Goal: Transaction & Acquisition: Download file/media

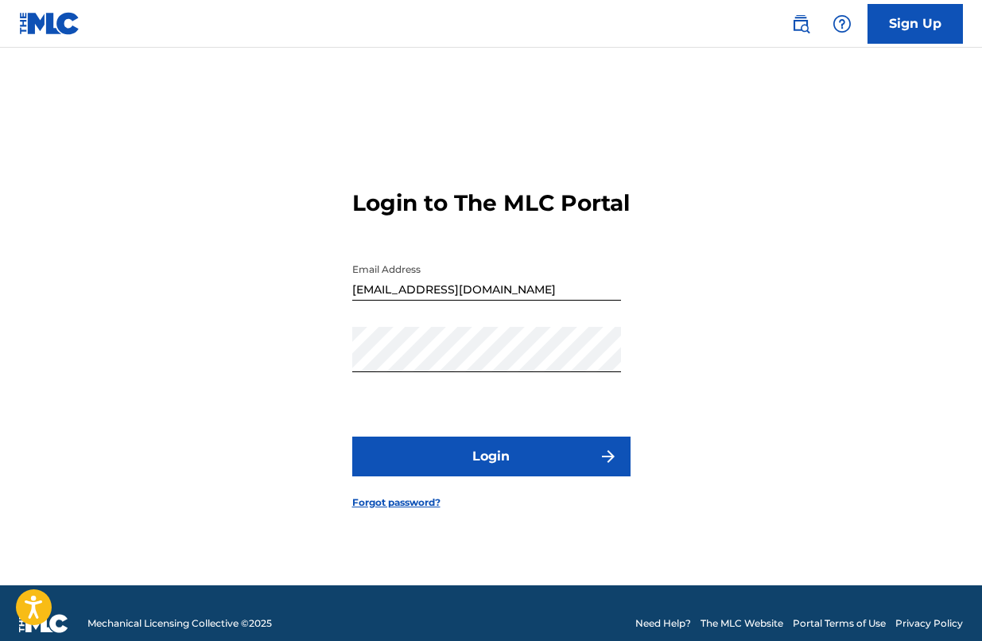
click at [466, 463] on button "Login" at bounding box center [491, 456] width 278 height 40
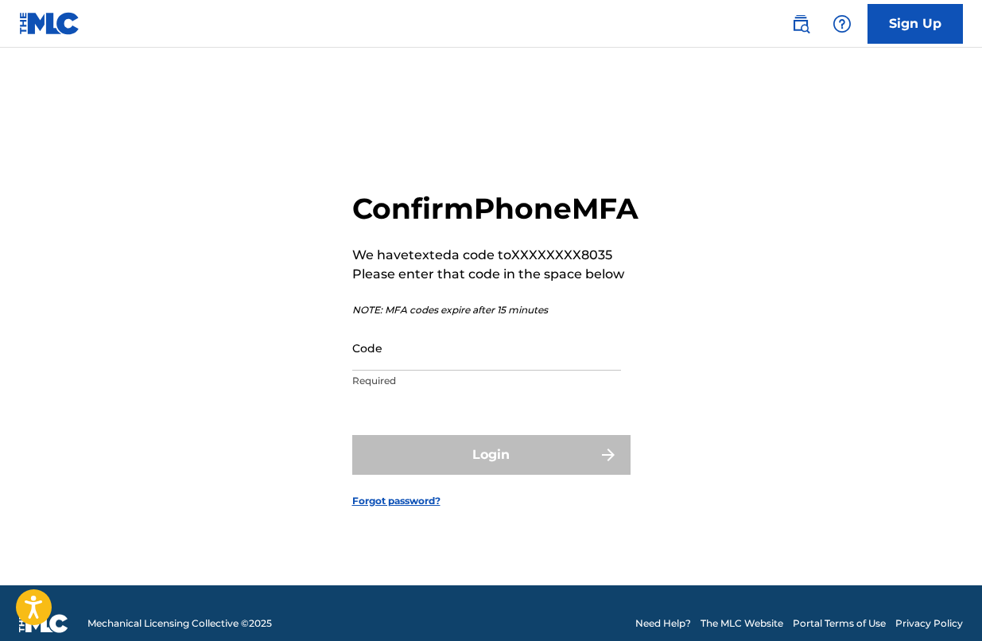
click at [395, 370] on input "Code" at bounding box center [486, 347] width 269 height 45
click at [394, 370] on input "Code" at bounding box center [486, 347] width 269 height 45
click at [358, 370] on input "Code" at bounding box center [486, 347] width 269 height 45
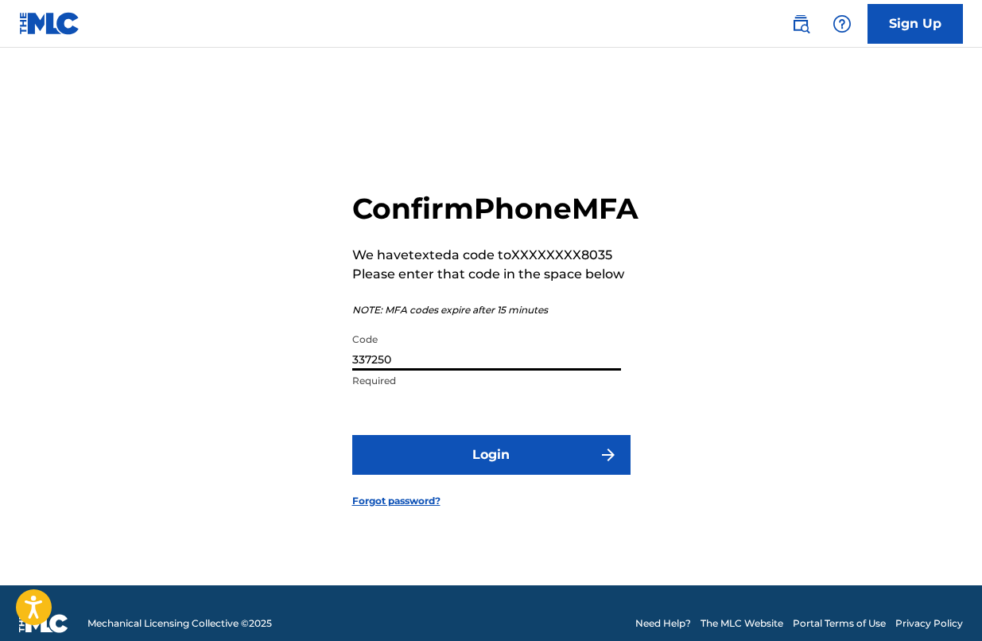
type input "337250"
click at [446, 463] on button "Login" at bounding box center [491, 455] width 278 height 40
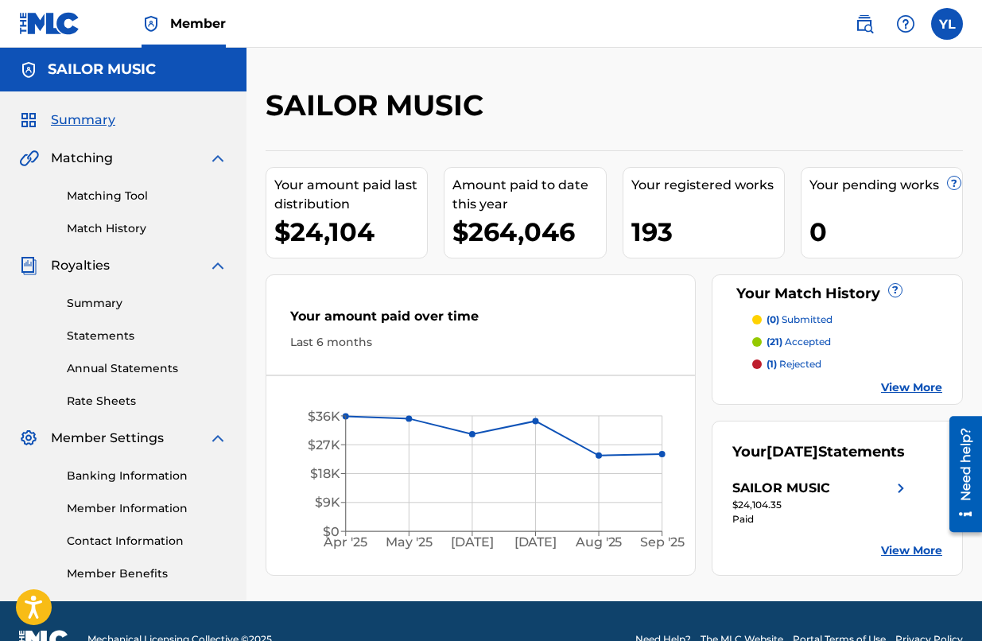
click at [100, 339] on link "Statements" at bounding box center [147, 335] width 161 height 17
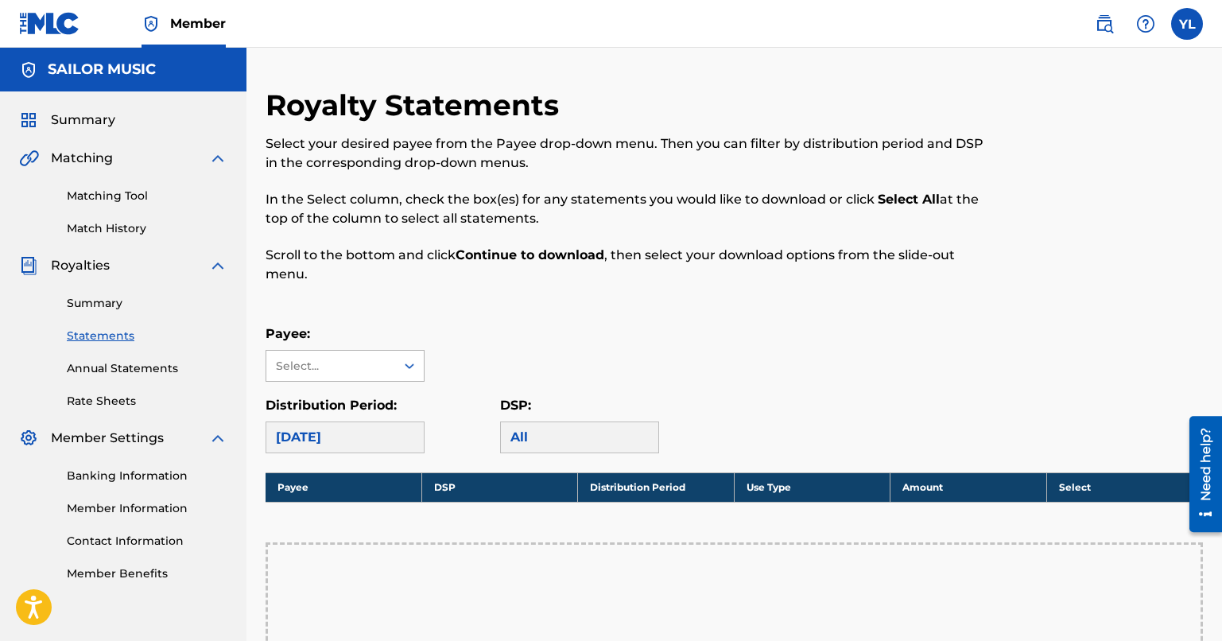
click at [355, 362] on div "Select..." at bounding box center [330, 366] width 108 height 17
click at [331, 400] on div "SAILOR MUSIC" at bounding box center [344, 402] width 157 height 40
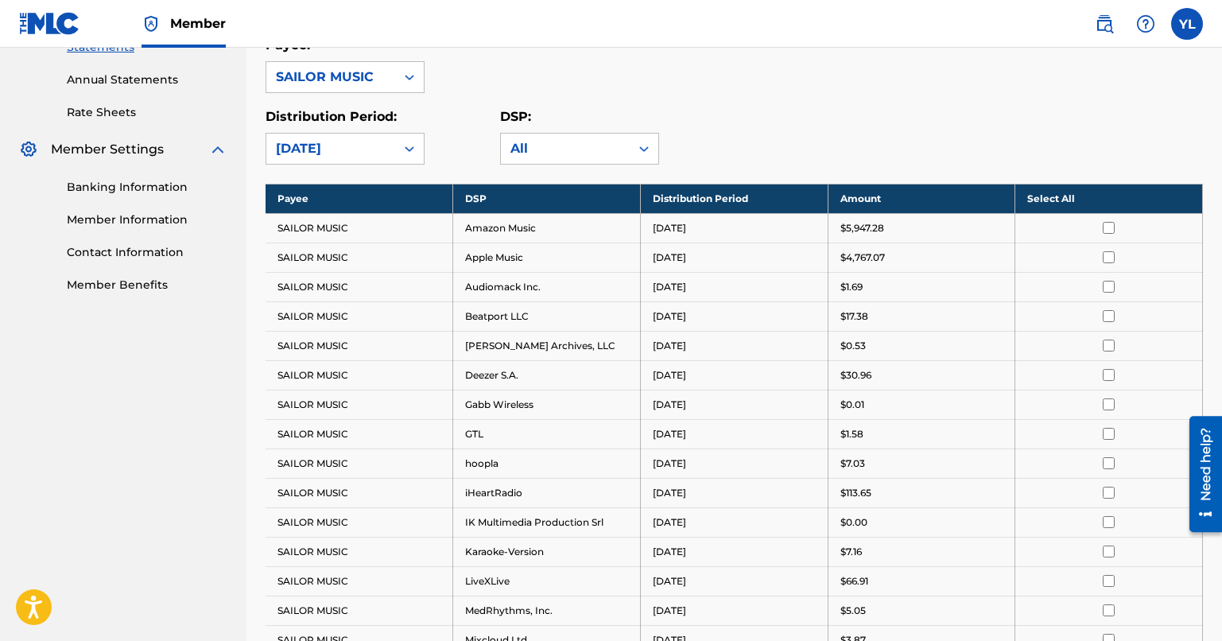
scroll to position [253, 0]
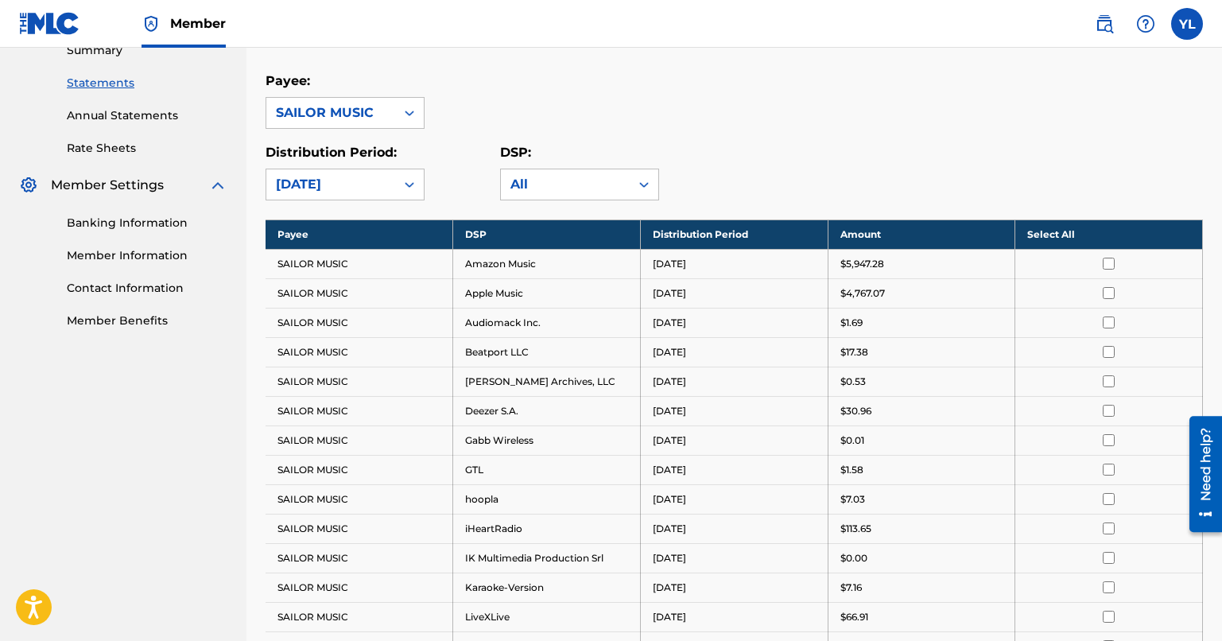
click at [981, 259] on input "checkbox" at bounding box center [1108, 264] width 12 height 12
click at [981, 233] on th "Select All" at bounding box center [1109, 233] width 188 height 29
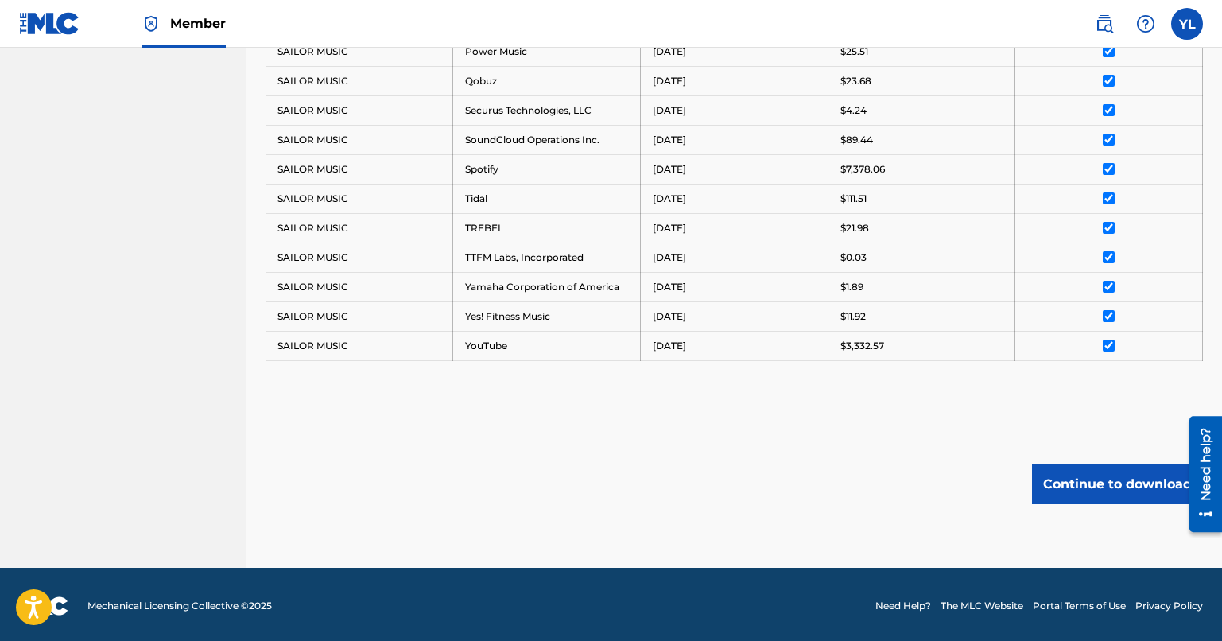
scroll to position [968, 0]
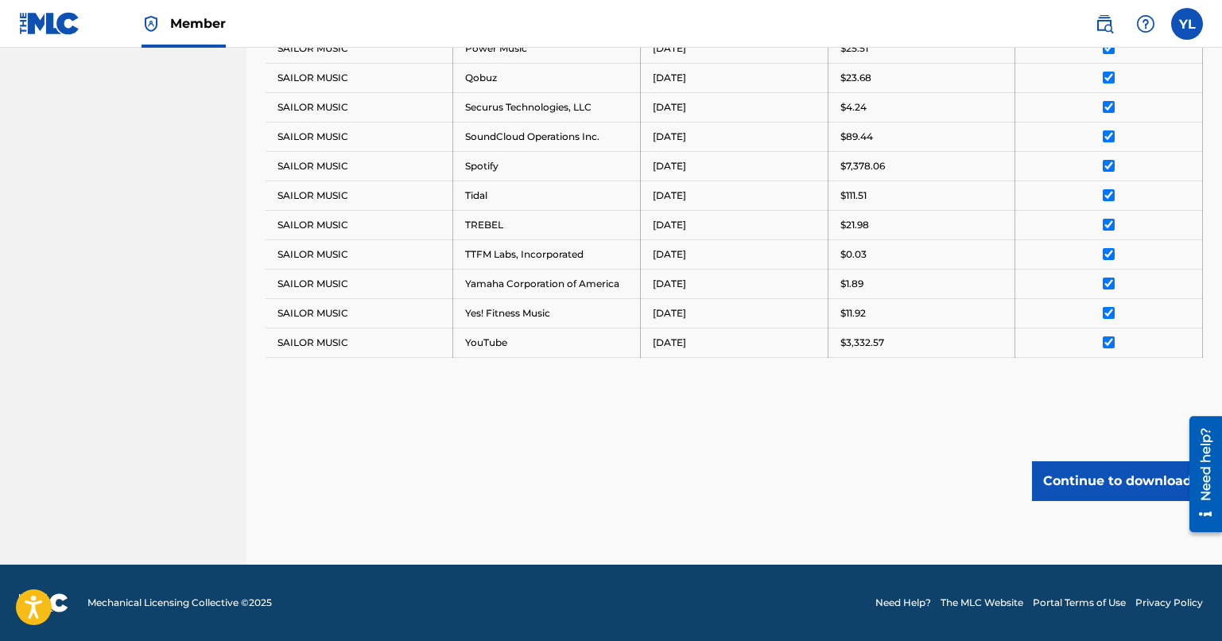
click at [981, 479] on button "Continue to download" at bounding box center [1117, 481] width 171 height 40
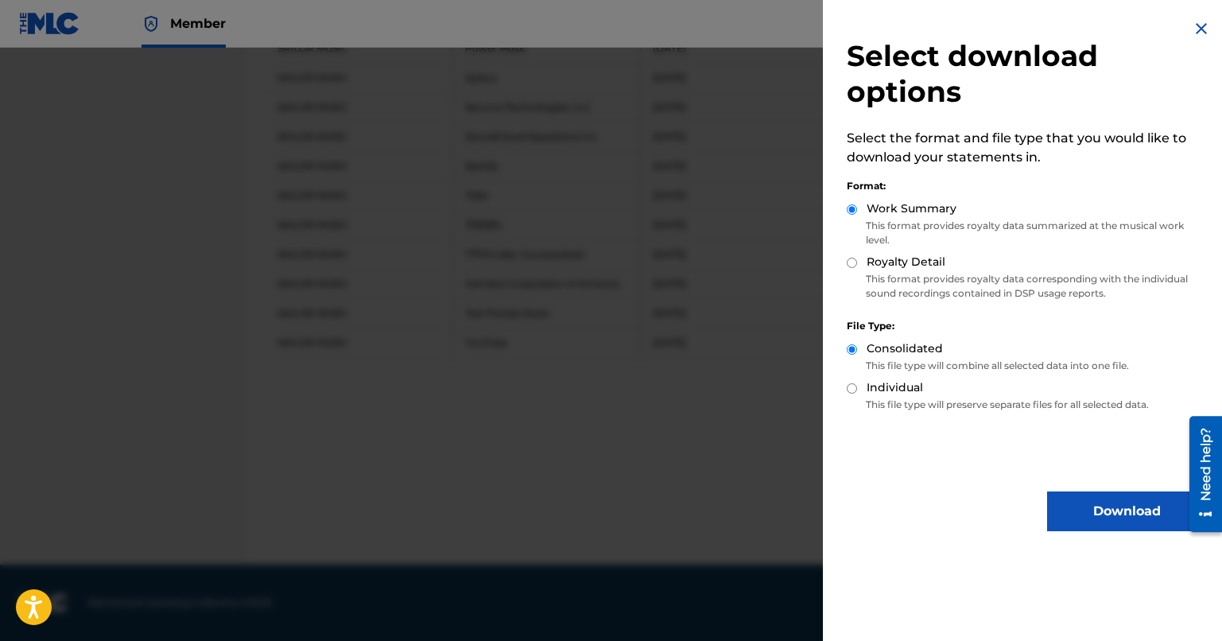
click at [981, 514] on button "Download" at bounding box center [1126, 511] width 159 height 40
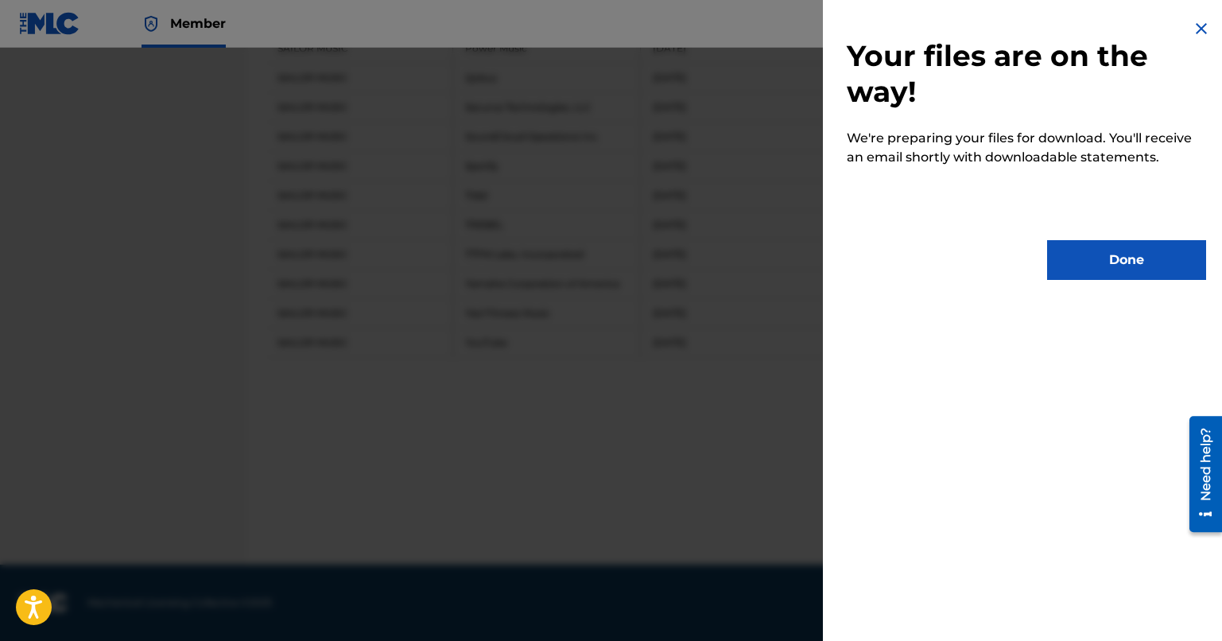
click at [981, 257] on button "Done" at bounding box center [1126, 260] width 159 height 40
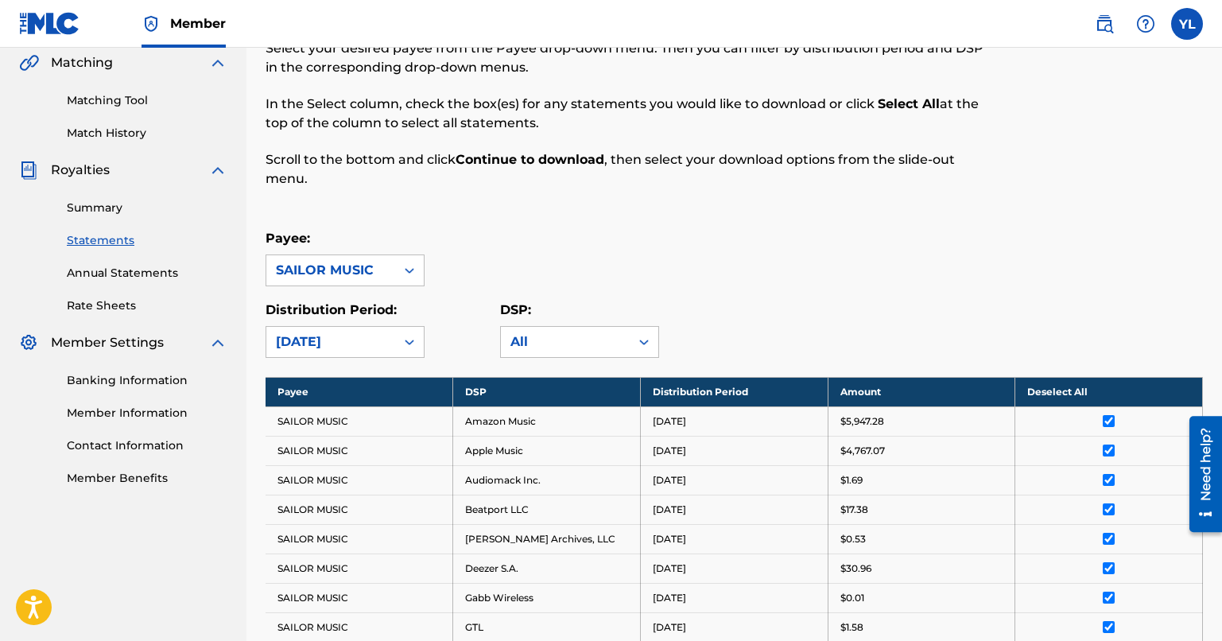
scroll to position [159, 0]
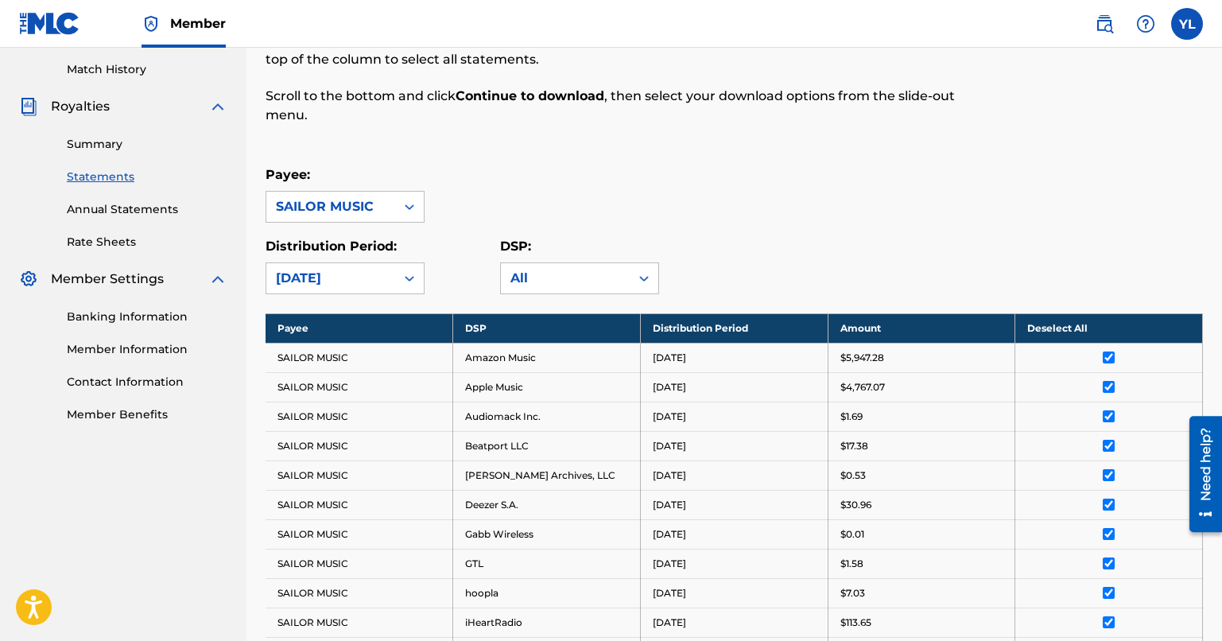
click at [981, 357] on input "checkbox" at bounding box center [1108, 357] width 12 height 12
click at [981, 328] on th "Deselect All" at bounding box center [1109, 327] width 188 height 29
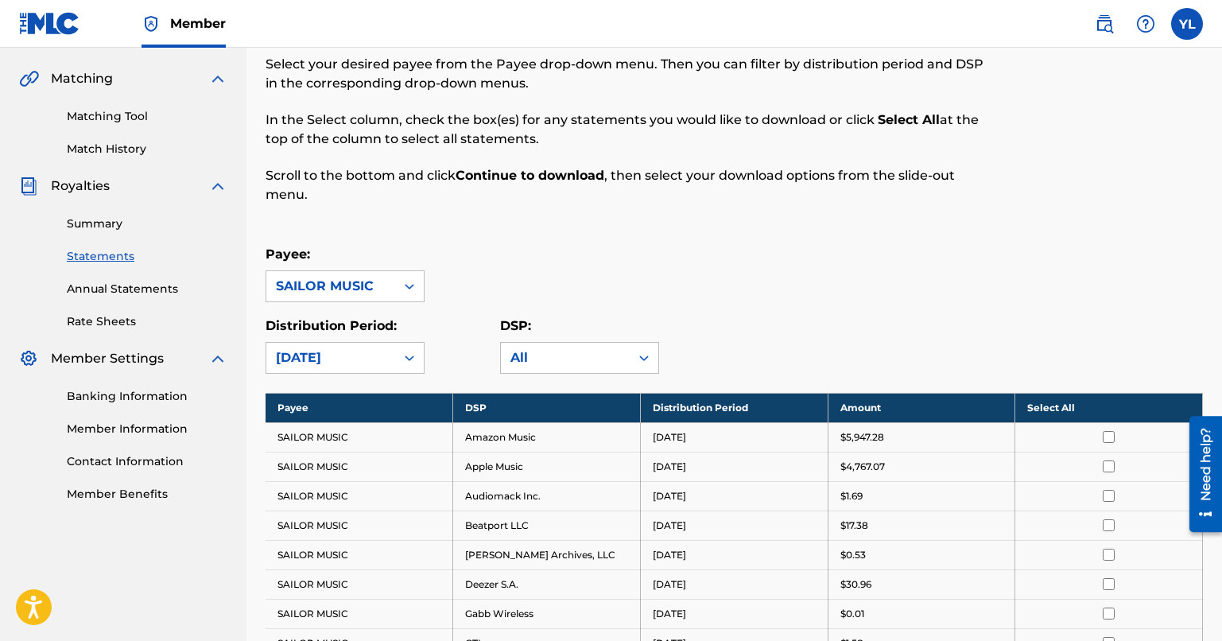
click at [79, 225] on link "Summary" at bounding box center [147, 223] width 161 height 17
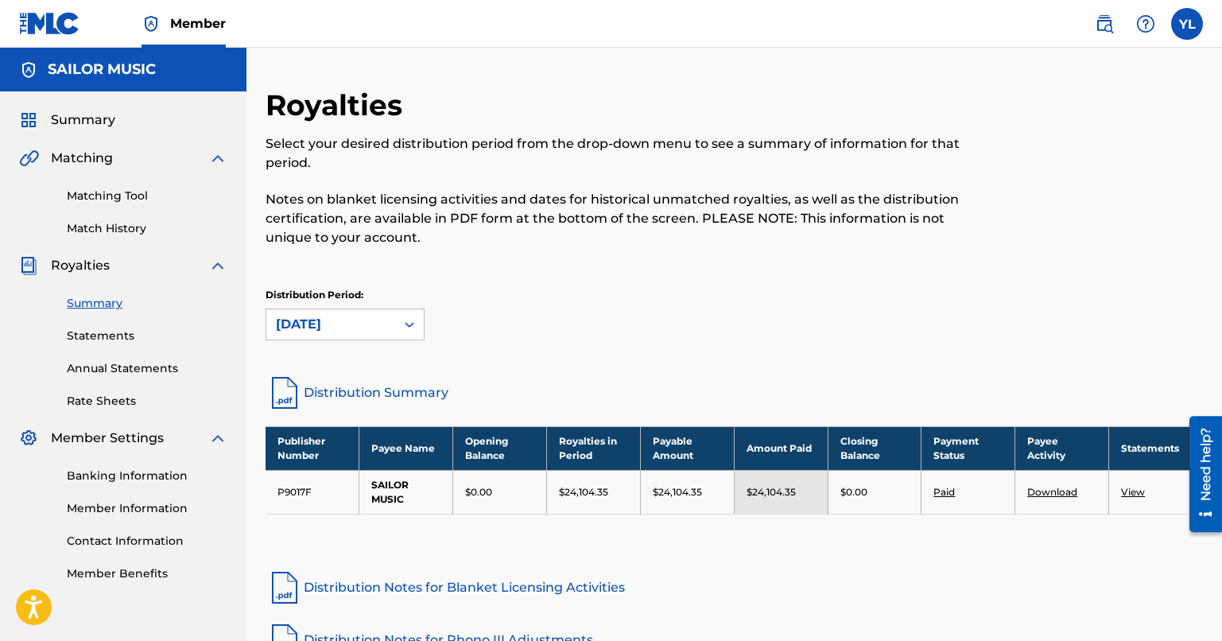
click at [981, 492] on link "Download" at bounding box center [1052, 492] width 50 height 12
